Goal: Complete application form

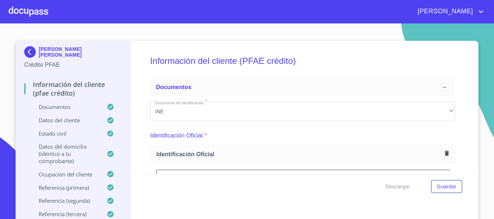
click at [31, 9] on div at bounding box center [28, 11] width 39 height 23
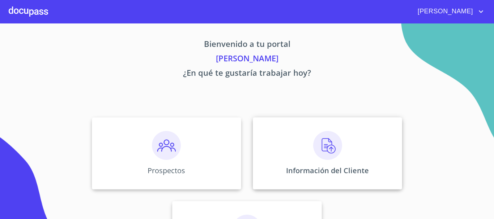
click at [328, 149] on img at bounding box center [327, 145] width 29 height 29
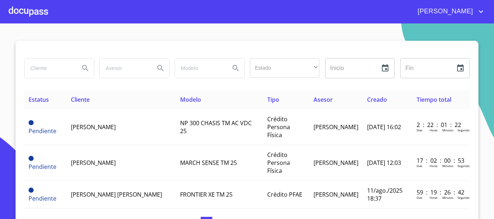
click at [45, 72] on input "search" at bounding box center [49, 69] width 49 height 20
type input "[PERSON_NAME]"
click at [83, 68] on icon "Search" at bounding box center [85, 68] width 6 height 6
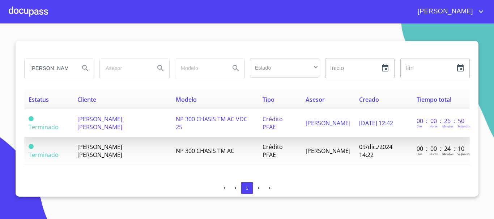
click at [94, 124] on span "[PERSON_NAME] [PERSON_NAME]" at bounding box center [99, 123] width 45 height 16
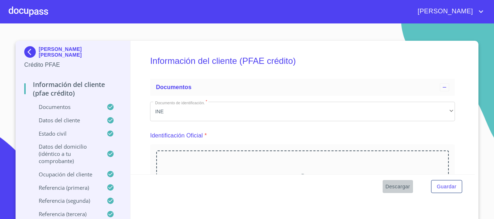
click at [397, 187] on span "Descargar" at bounding box center [397, 186] width 25 height 9
